Goal: Information Seeking & Learning: Check status

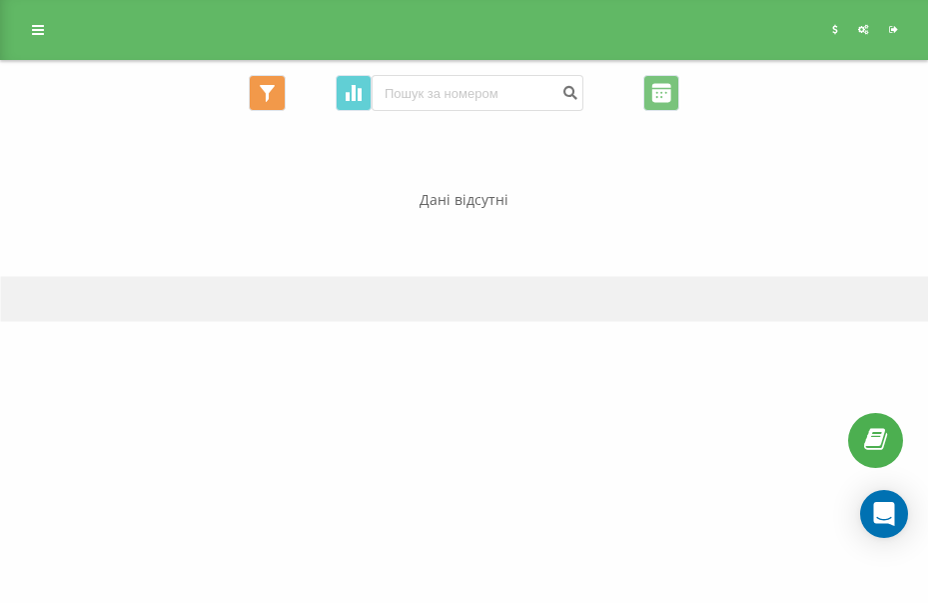
click at [28, 12] on div "Реферальна програма Налаштування профілю Вихід" at bounding box center [464, 30] width 928 height 60
click at [28, 19] on link at bounding box center [38, 30] width 36 height 28
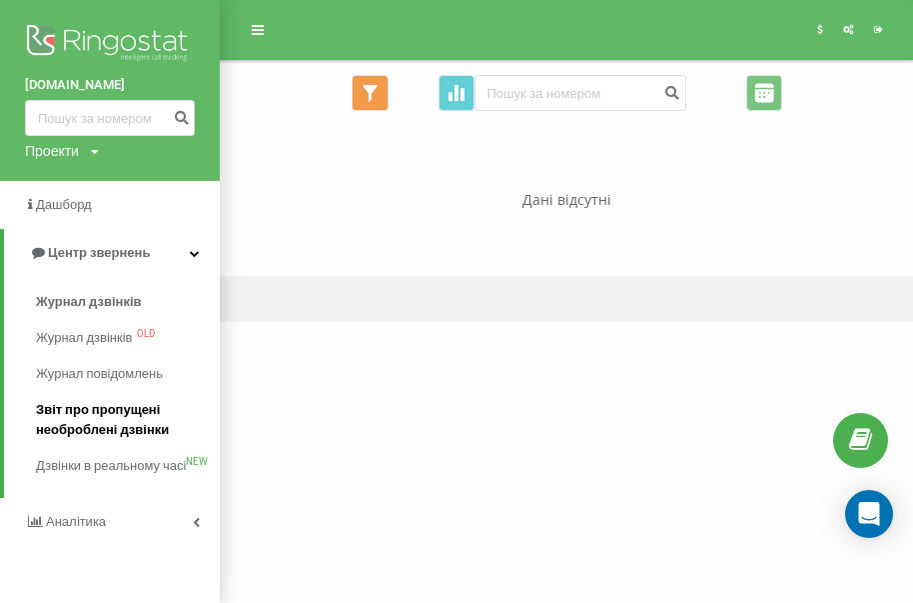
click at [110, 431] on span "Звіт про пропущені необроблені дзвінки" at bounding box center [123, 420] width 174 height 40
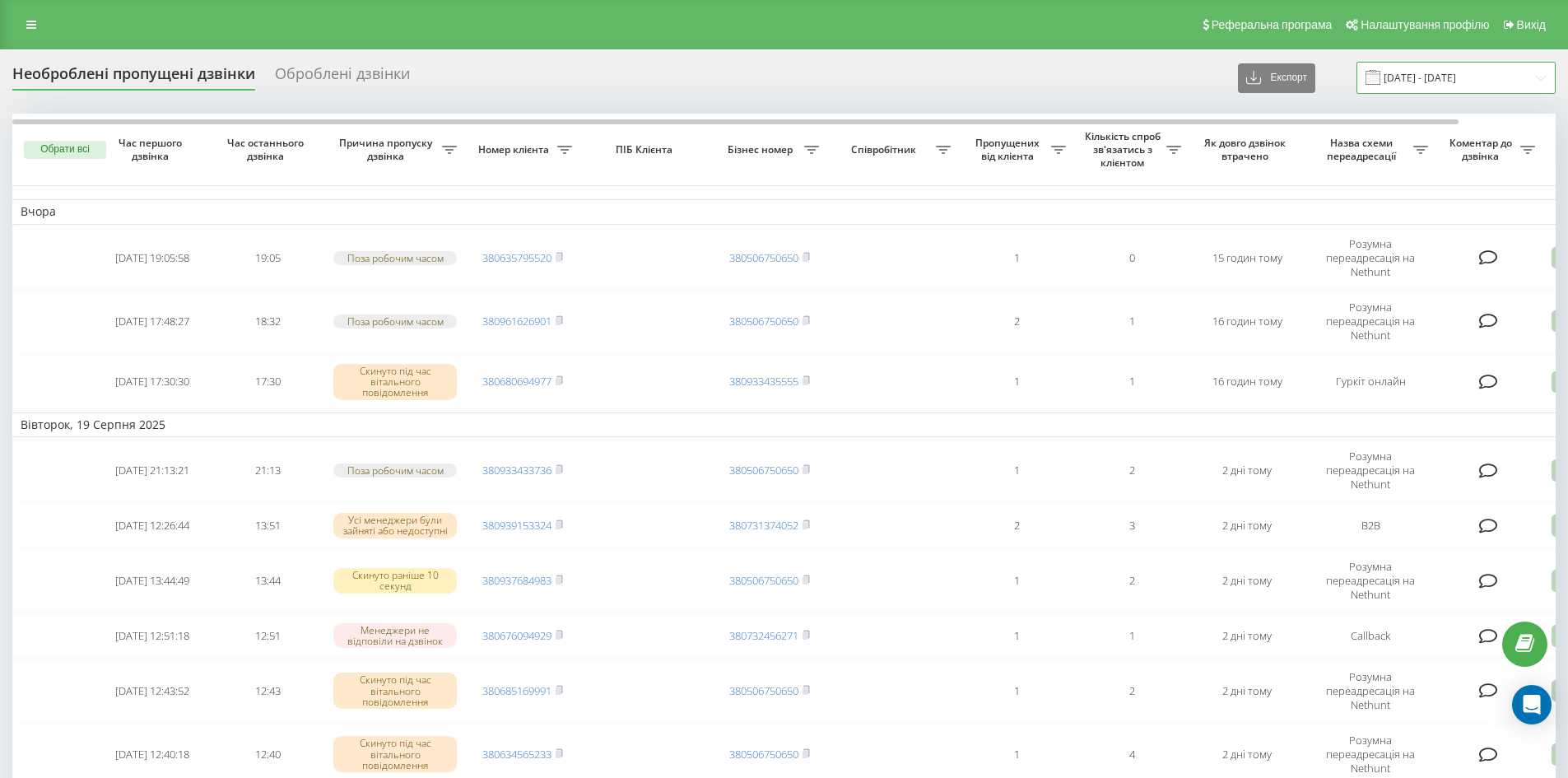
click at [1459, 68] on input "21.07.2025 - 21.08.2025" at bounding box center [1457, 77] width 199 height 32
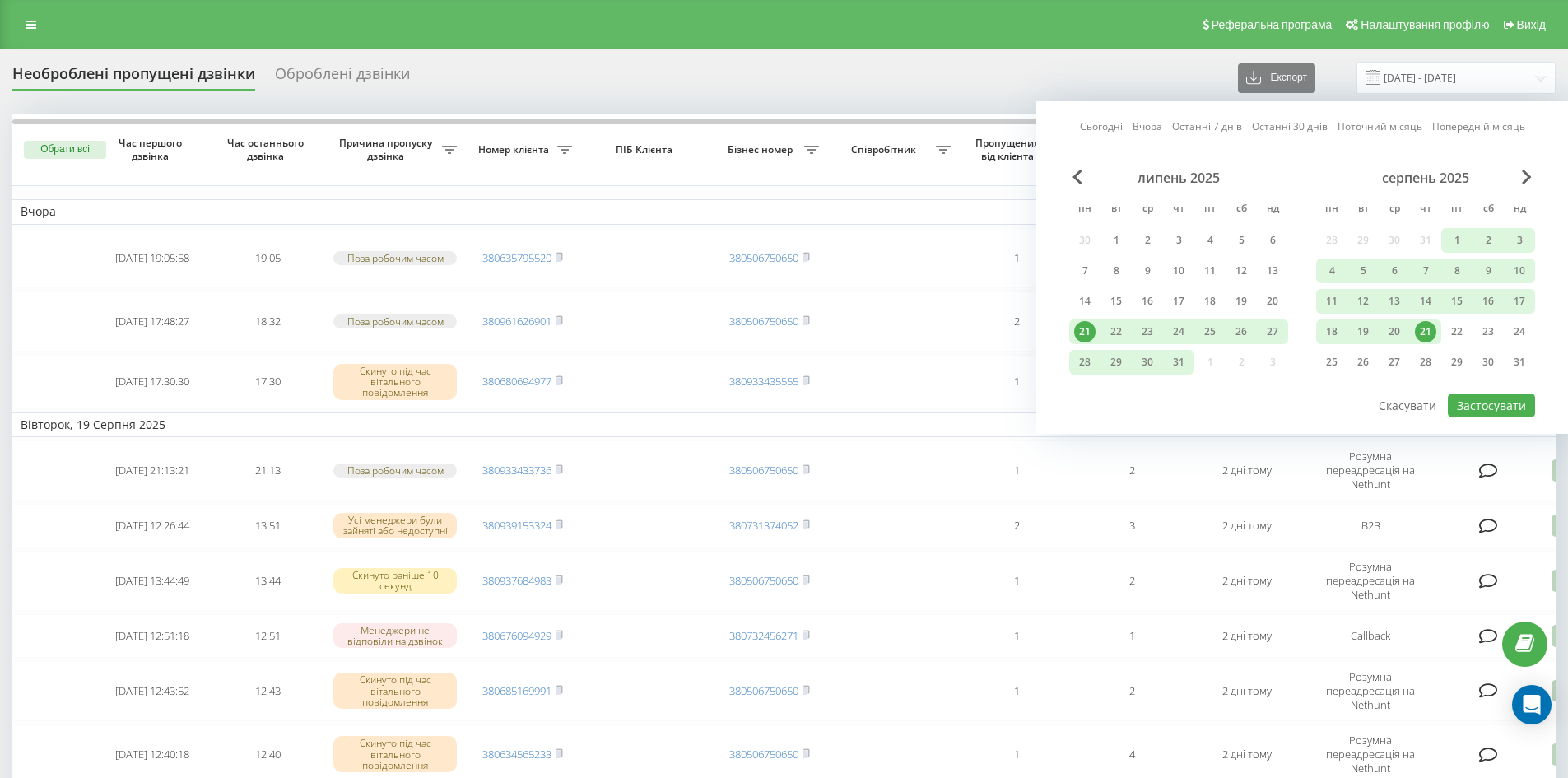
click at [1425, 326] on div "21" at bounding box center [1426, 332] width 21 height 21
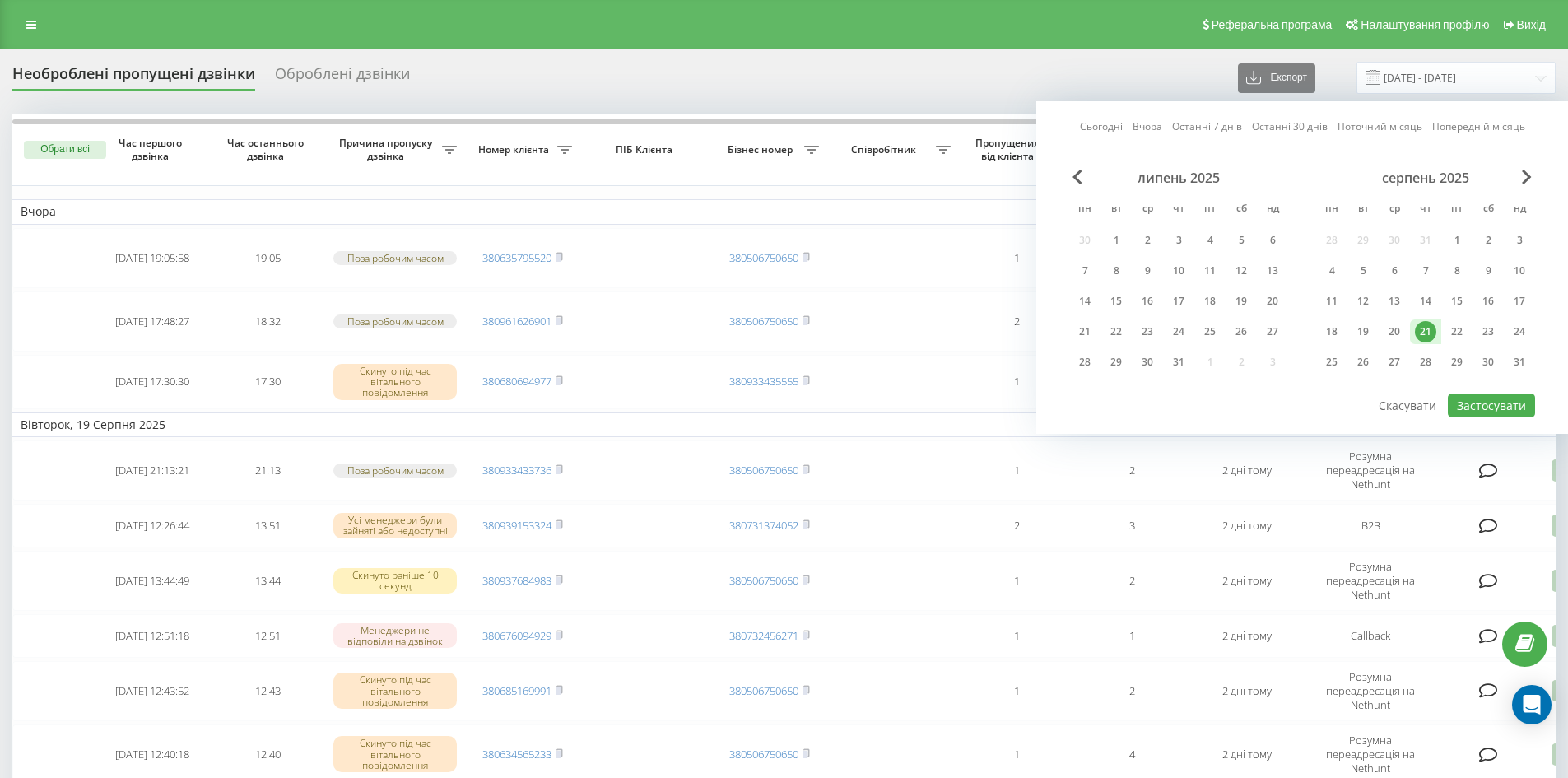
click at [1483, 391] on div "липень 2025 пн вт ср чт пт сб нд 30 1 2 3 4 5 6 7 8 9 10 11 12 13 14 15 16 17 1…" at bounding box center [1303, 281] width 466 height 223
click at [1485, 402] on button "Застосувати" at bounding box center [1492, 405] width 87 height 24
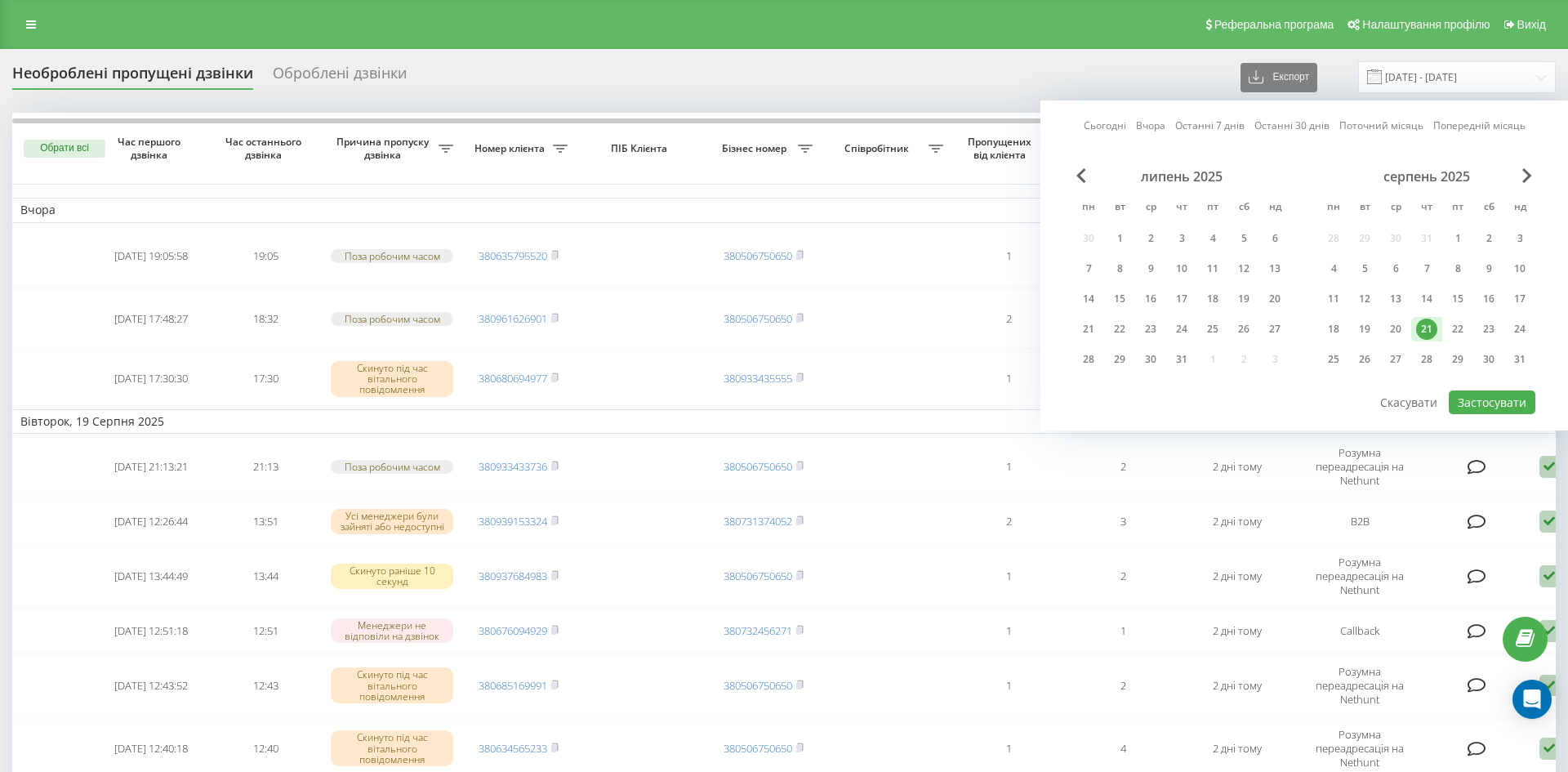
type input "[DATE] - [DATE]"
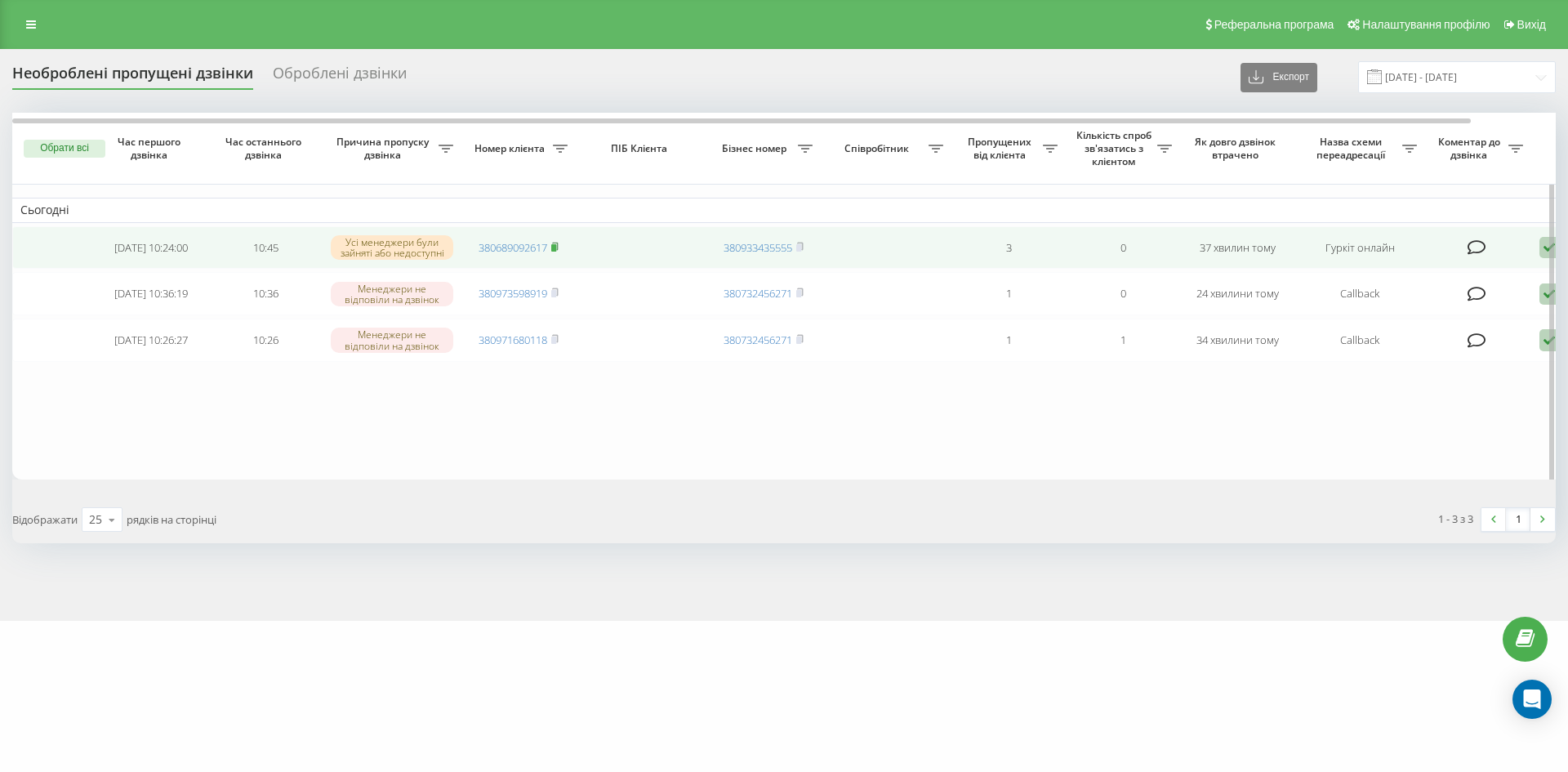
click at [558, 246] on icon at bounding box center [554, 247] width 7 height 10
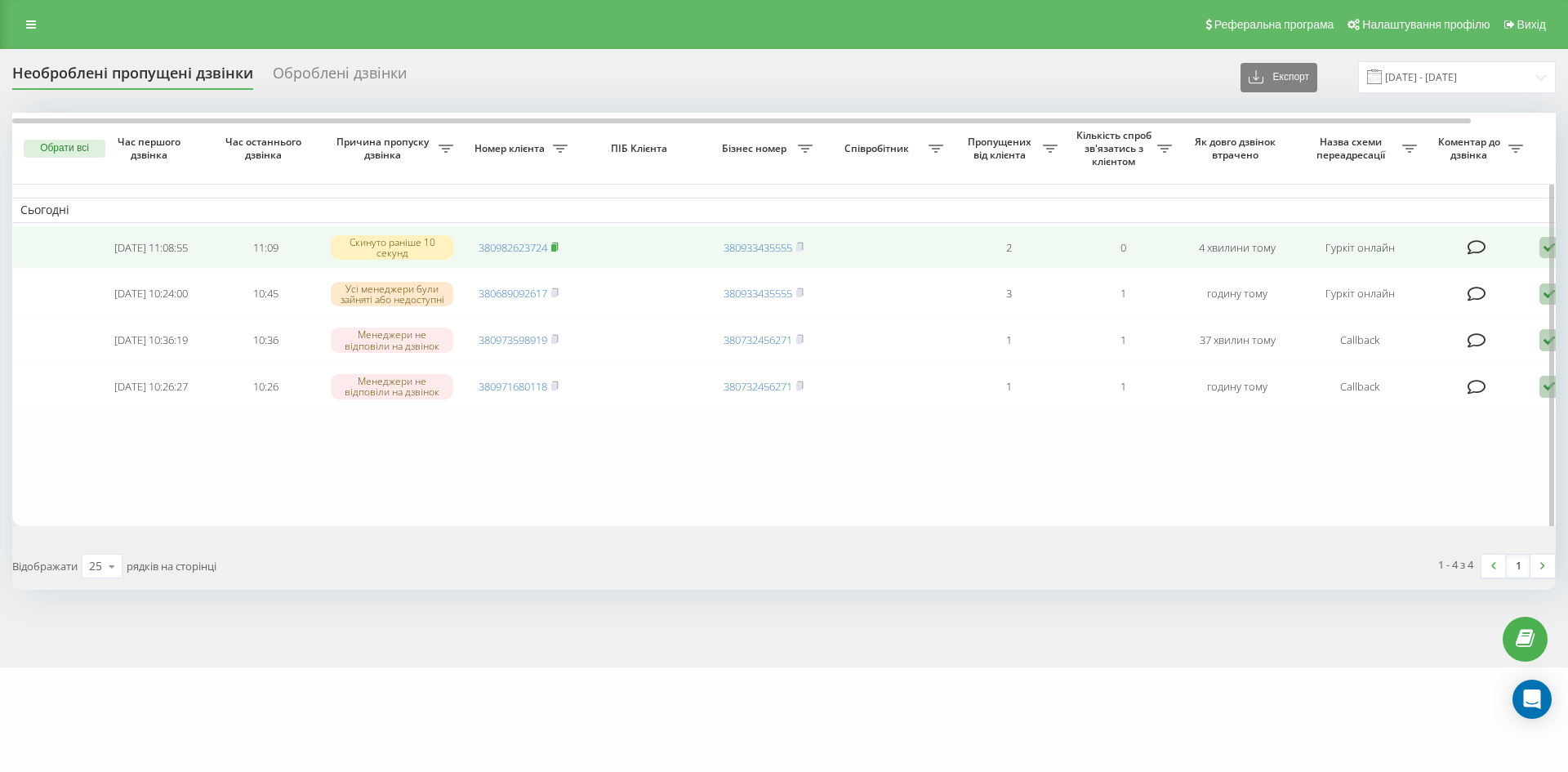
click at [554, 249] on rect at bounding box center [553, 248] width 5 height 7
click at [546, 247] on link "380982623724" at bounding box center [513, 248] width 69 height 15
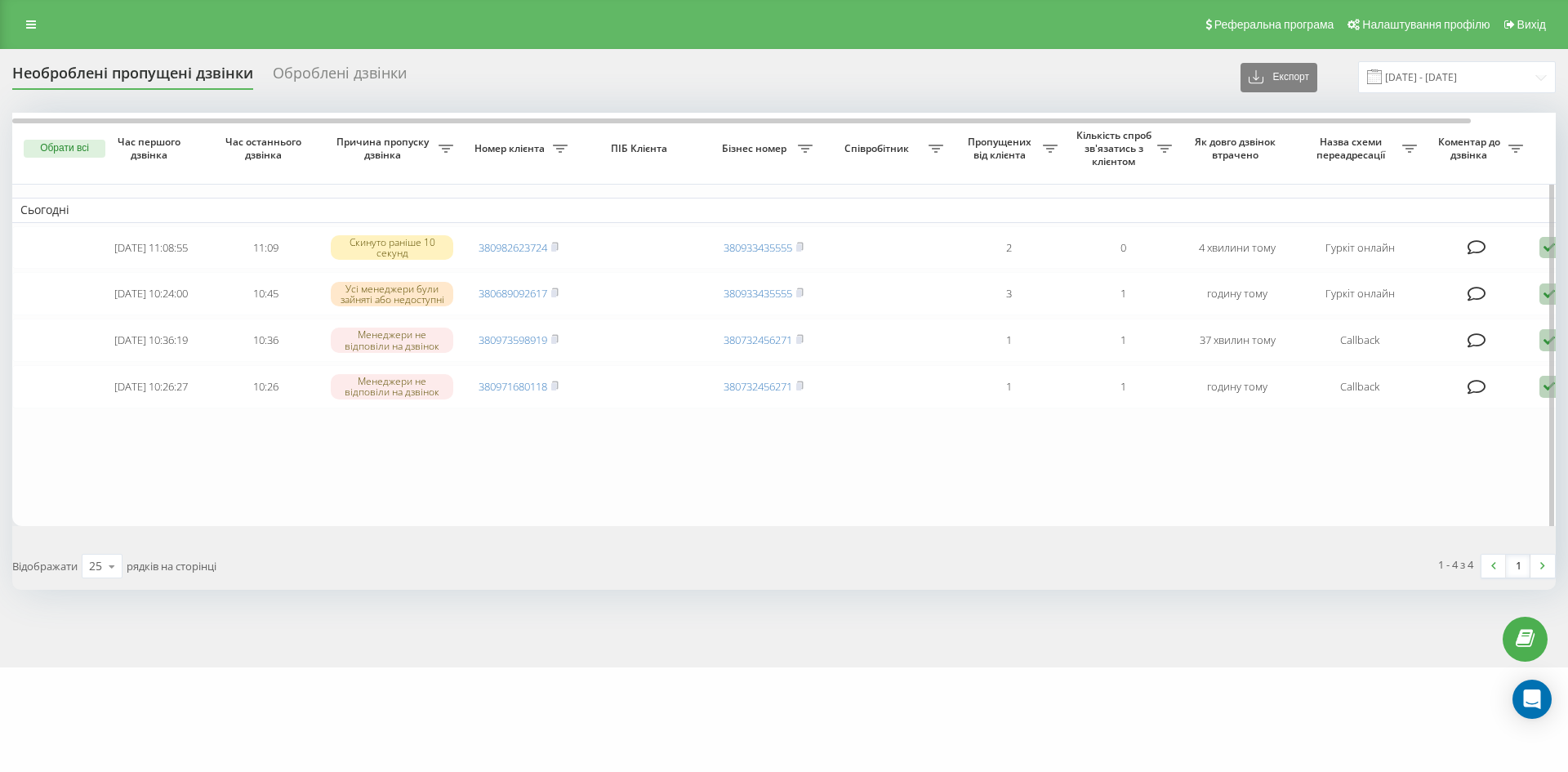
click at [1013, 150] on span "Пропущених від клієнта" at bounding box center [1001, 148] width 83 height 25
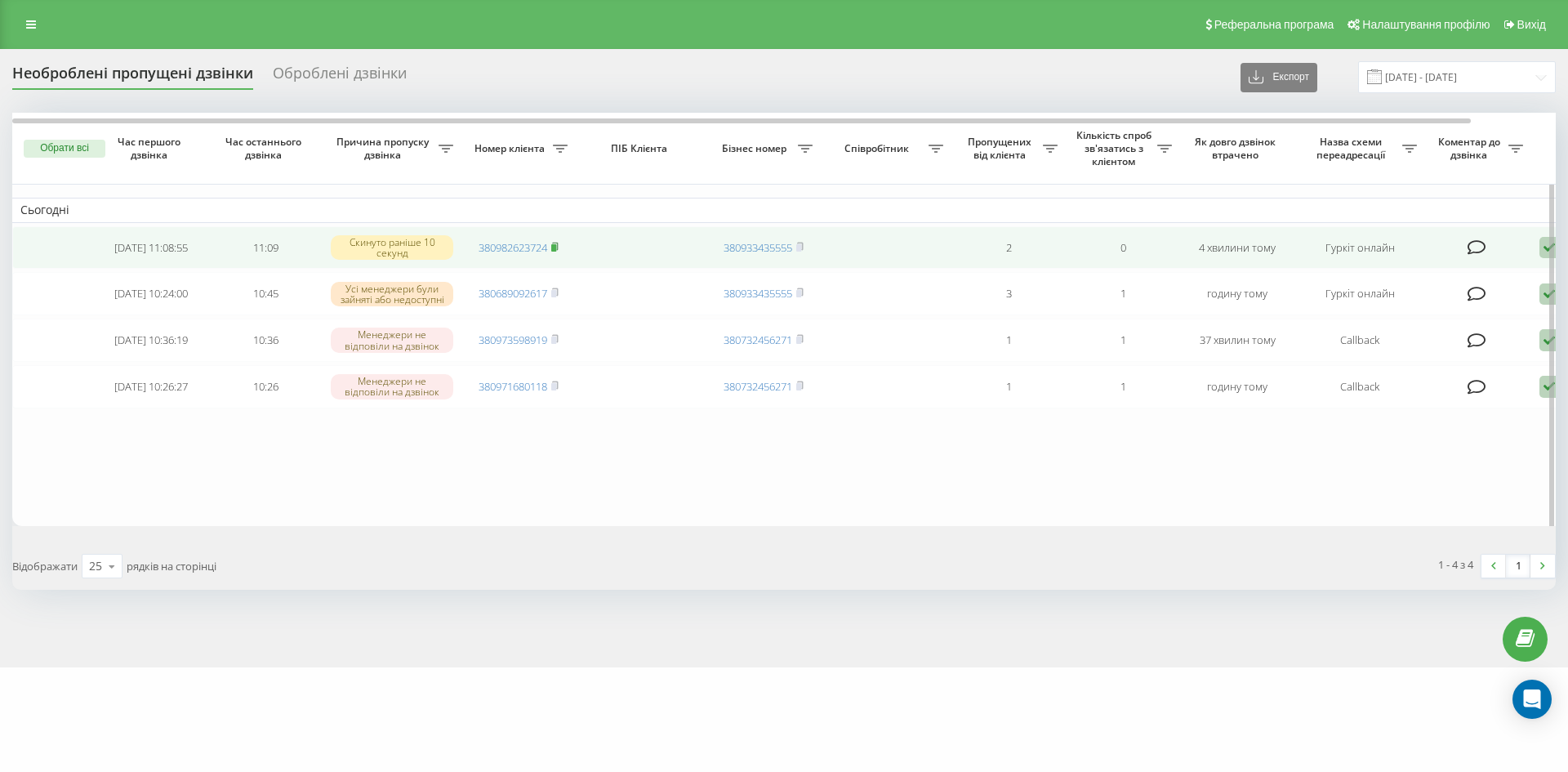
click at [558, 249] on icon at bounding box center [554, 247] width 7 height 10
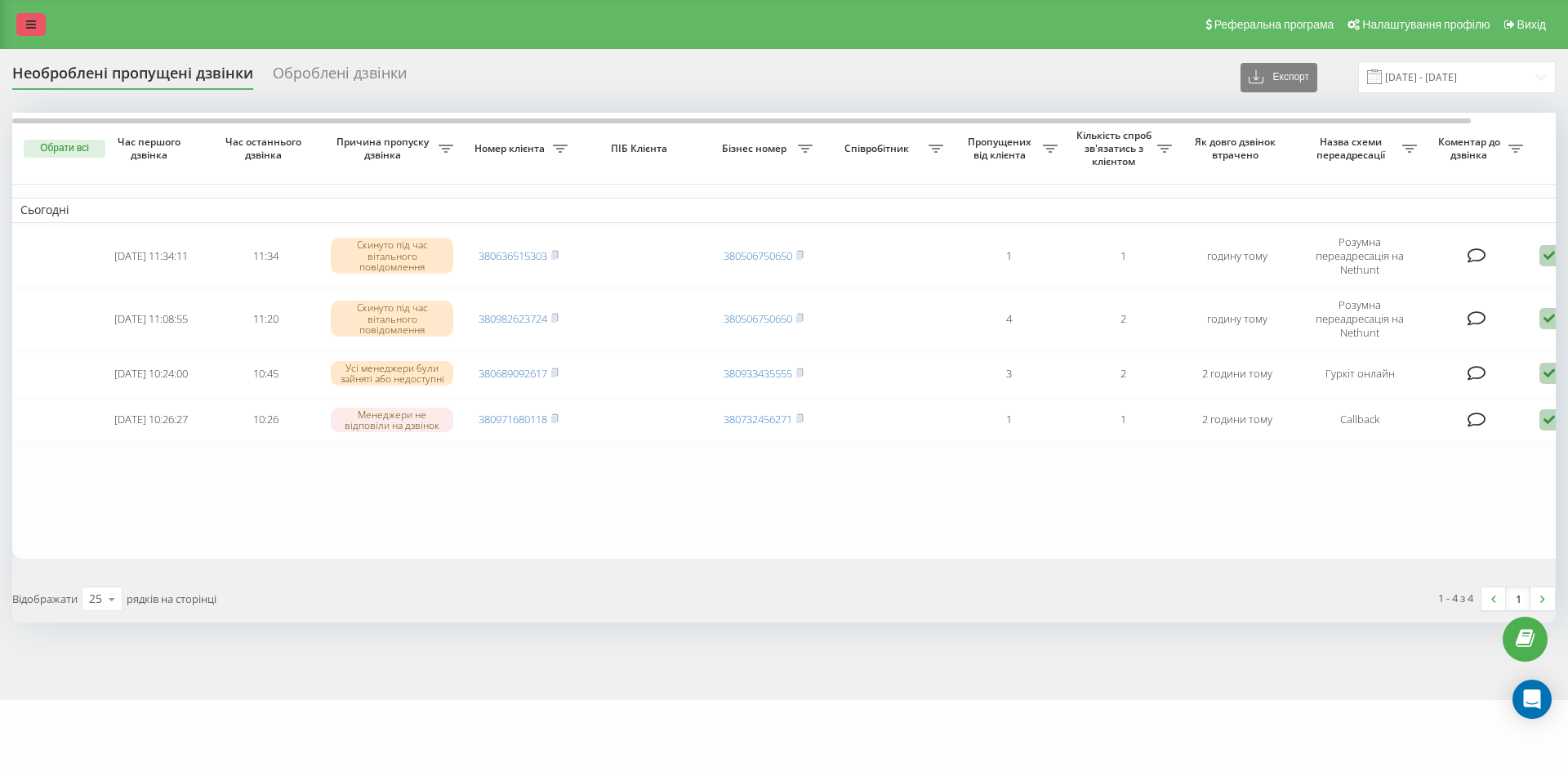
click at [29, 20] on icon at bounding box center [31, 25] width 10 height 11
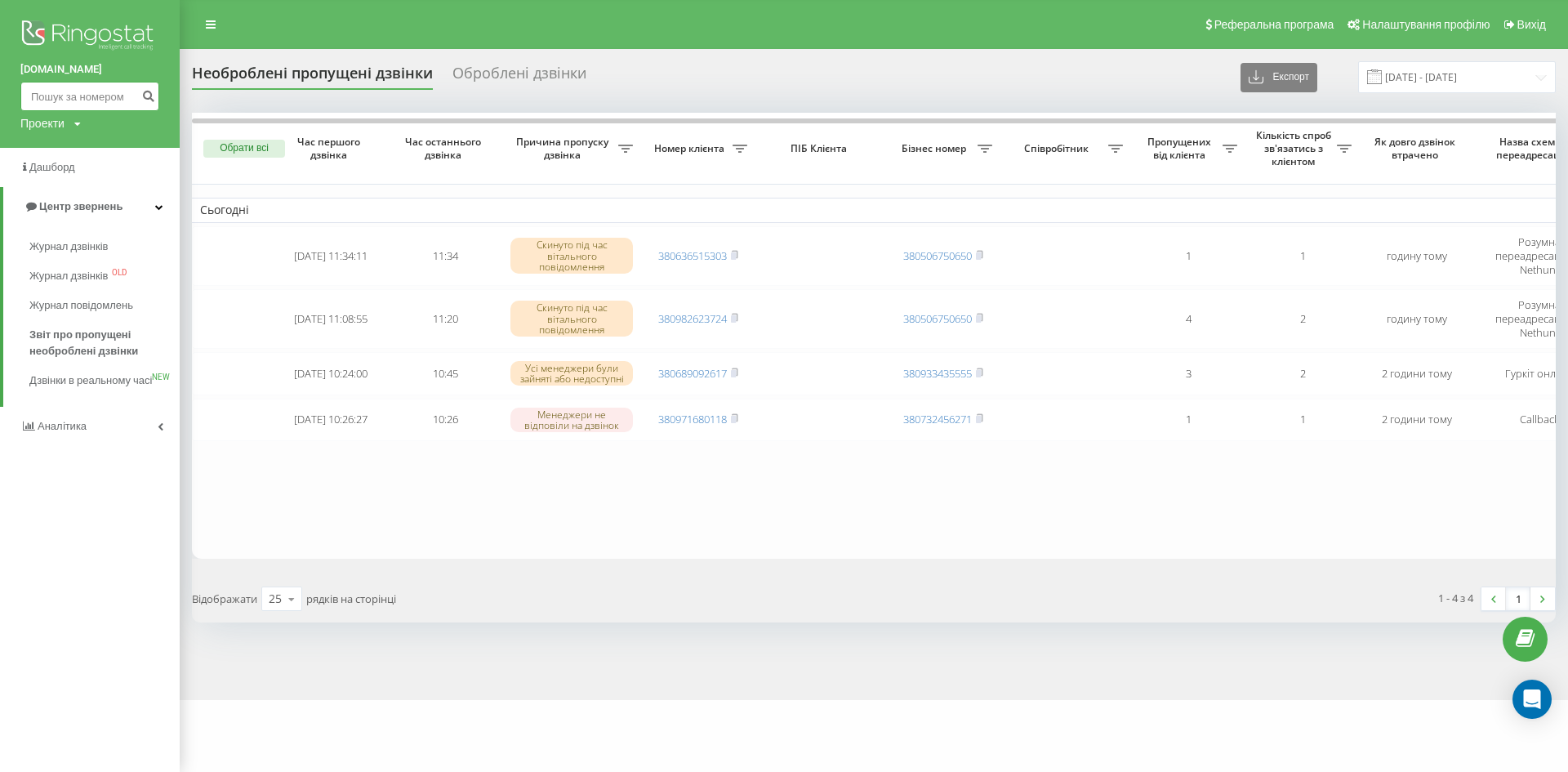
click at [83, 92] on input at bounding box center [90, 96] width 139 height 29
paste input "0987251533"
type input "0987251533"
click at [143, 97] on icon "submit" at bounding box center [148, 94] width 14 height 10
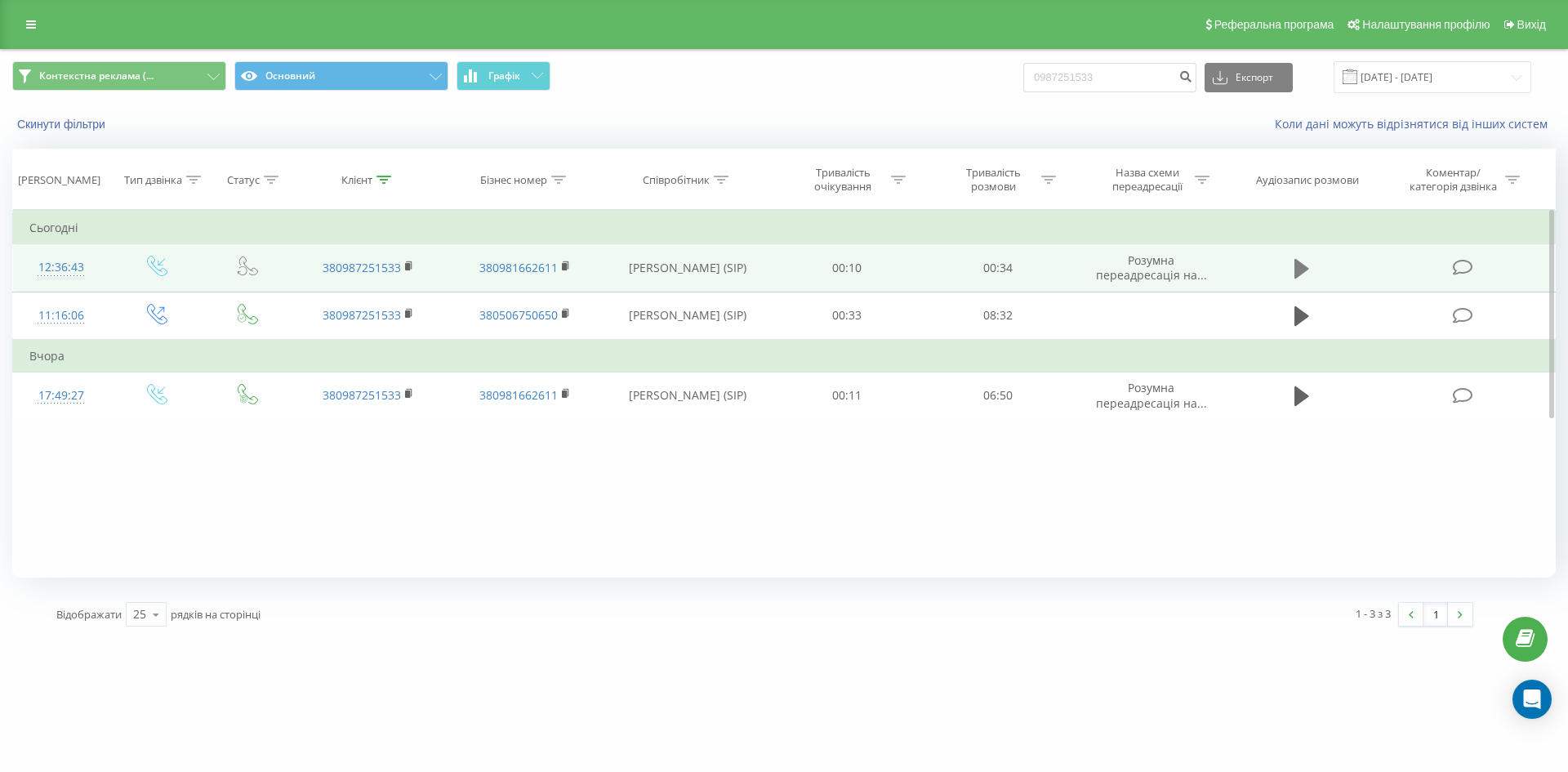
click at [1308, 270] on icon at bounding box center [1302, 269] width 15 height 20
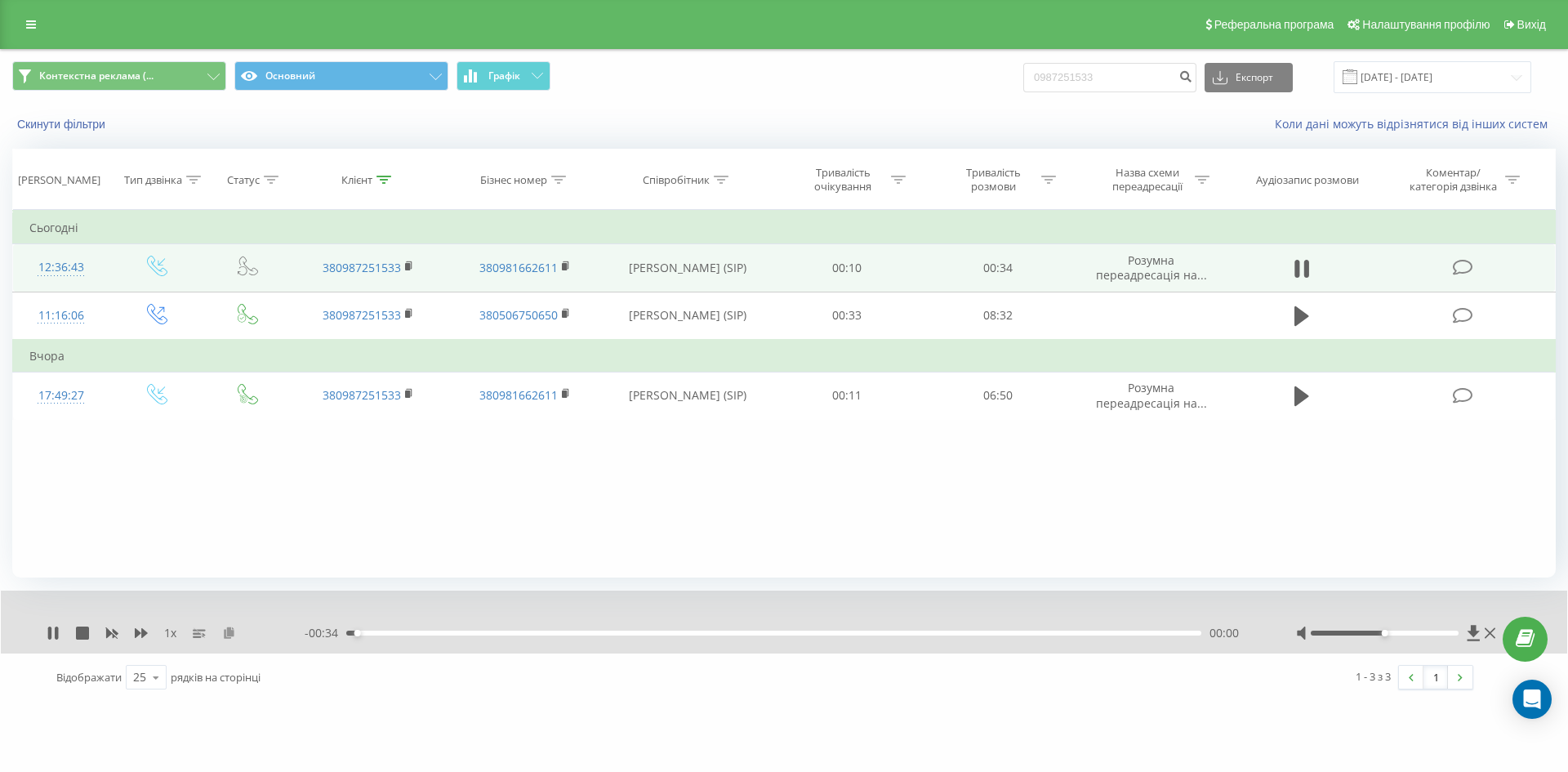
click at [229, 634] on icon at bounding box center [229, 632] width 14 height 11
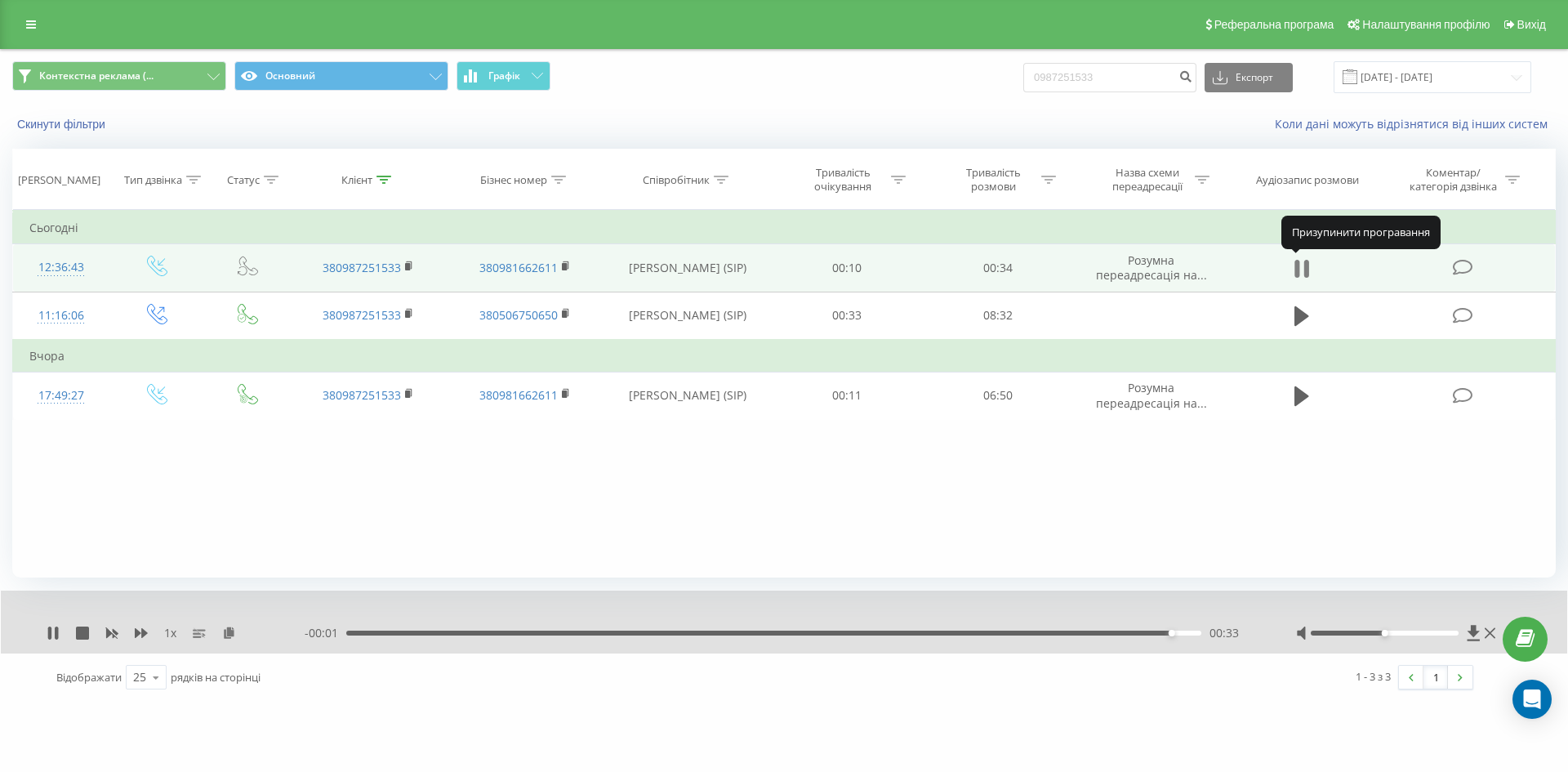
click at [1306, 266] on icon at bounding box center [1307, 269] width 5 height 18
